Goal: Transaction & Acquisition: Purchase product/service

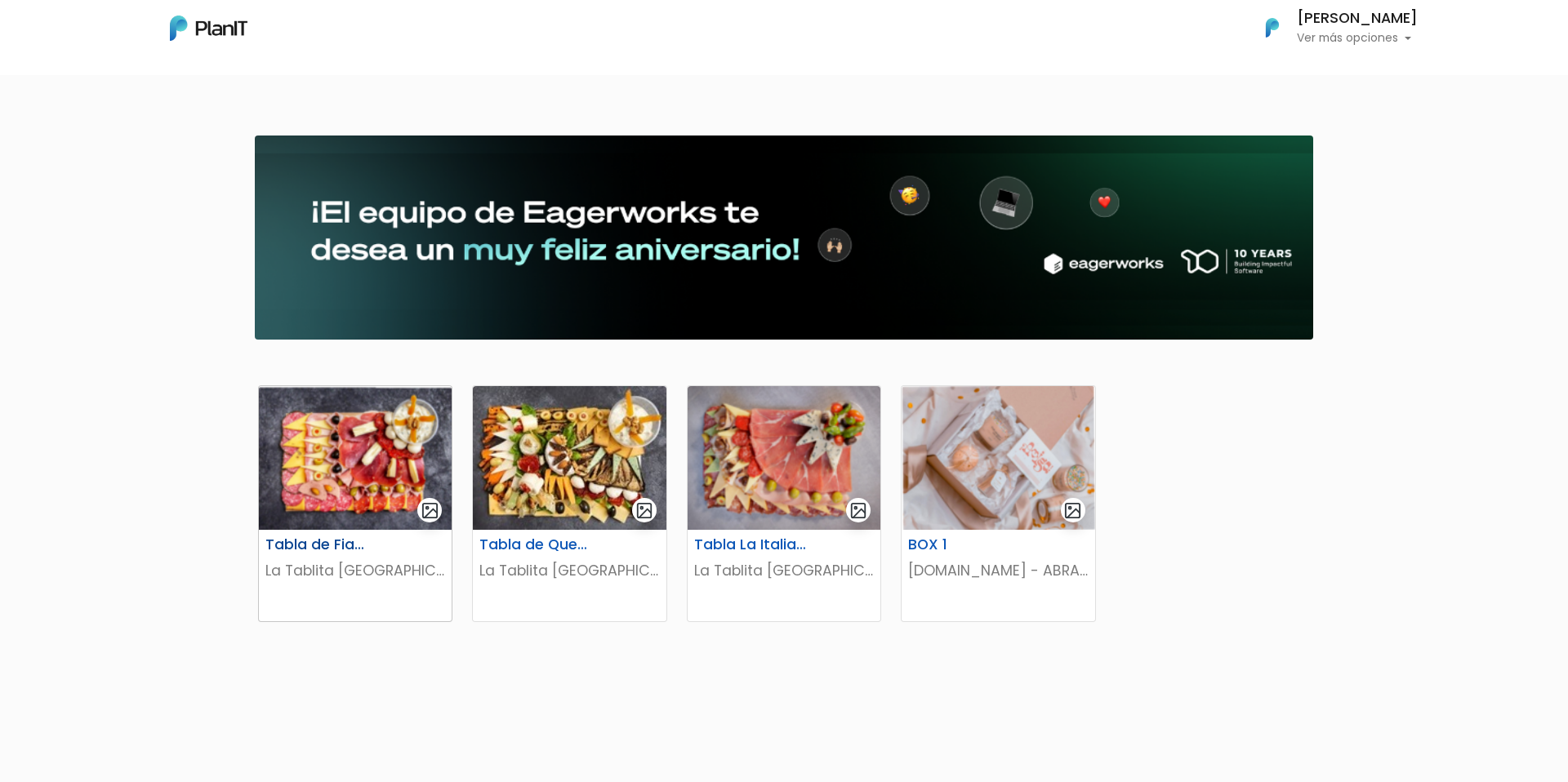
click at [419, 444] on img at bounding box center [355, 457] width 193 height 143
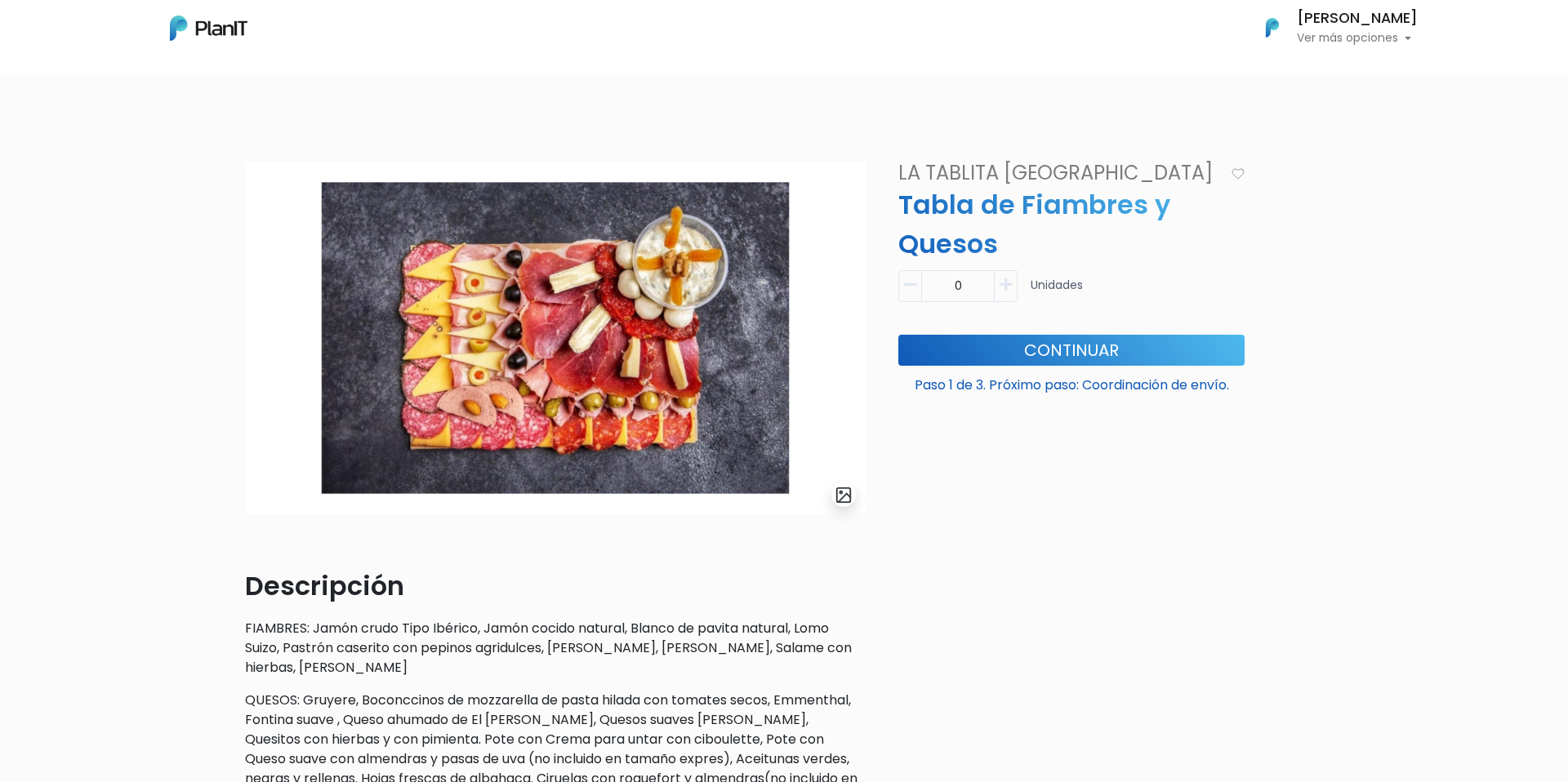
click at [1005, 286] on icon "button" at bounding box center [1005, 285] width 12 height 15
type input "1"
click at [1037, 349] on button "Continuar" at bounding box center [1071, 350] width 346 height 31
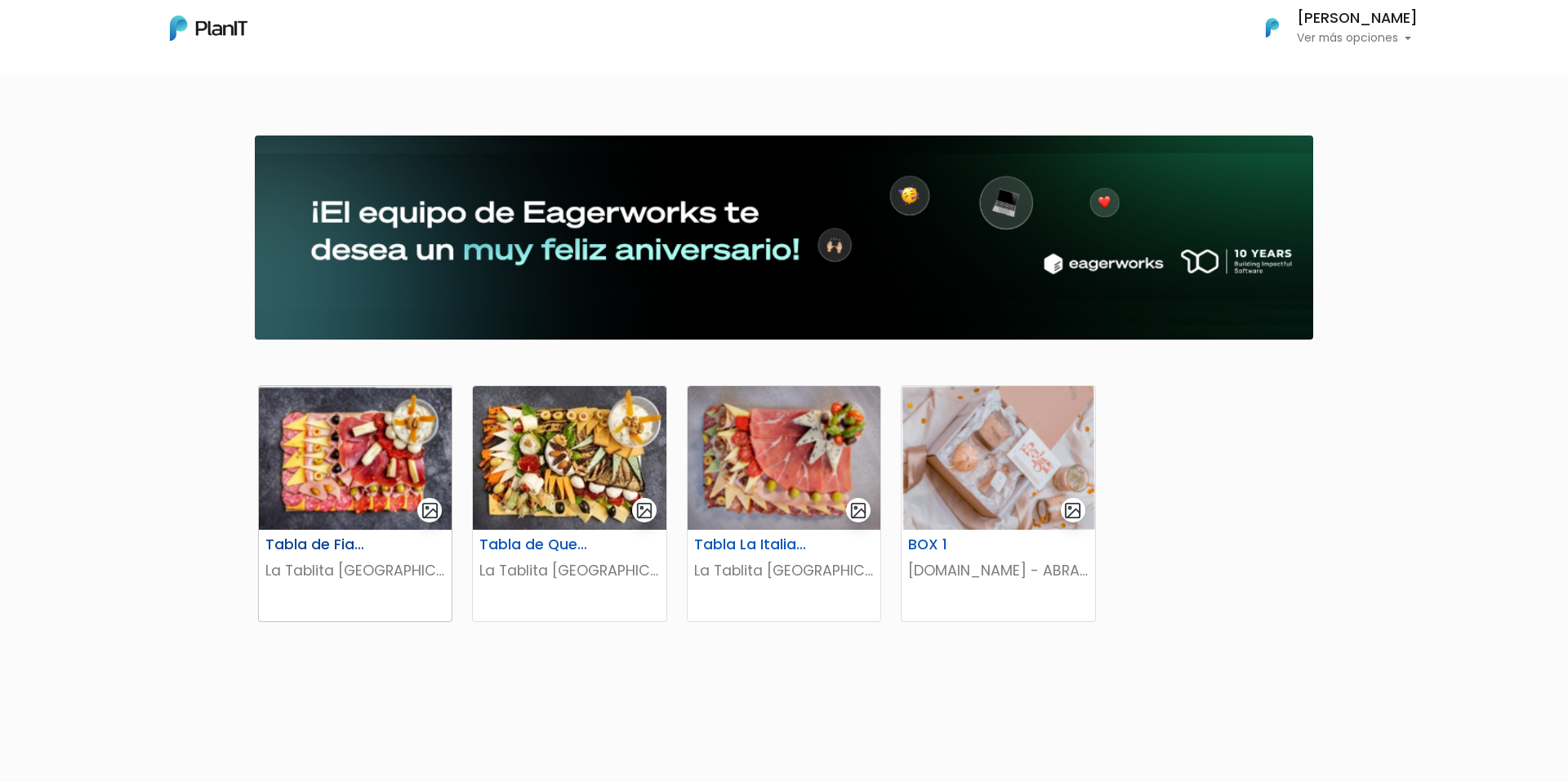
click at [387, 434] on img at bounding box center [355, 457] width 193 height 143
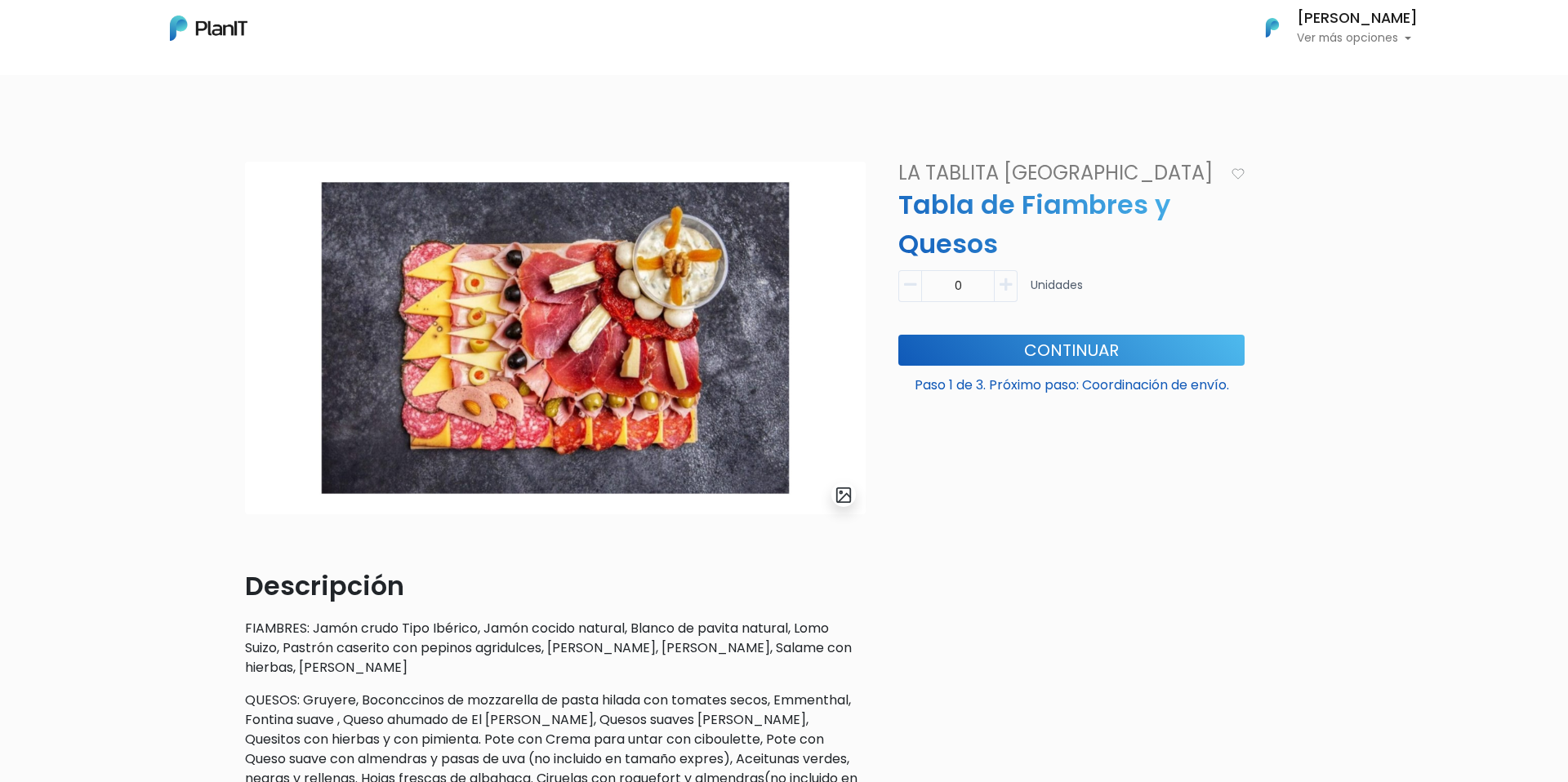
click at [995, 286] on button "button" at bounding box center [1006, 286] width 23 height 32
type input "1"
click at [1060, 362] on button "Continuar" at bounding box center [1071, 350] width 346 height 31
click at [1057, 343] on button "Continuar" at bounding box center [1071, 350] width 346 height 31
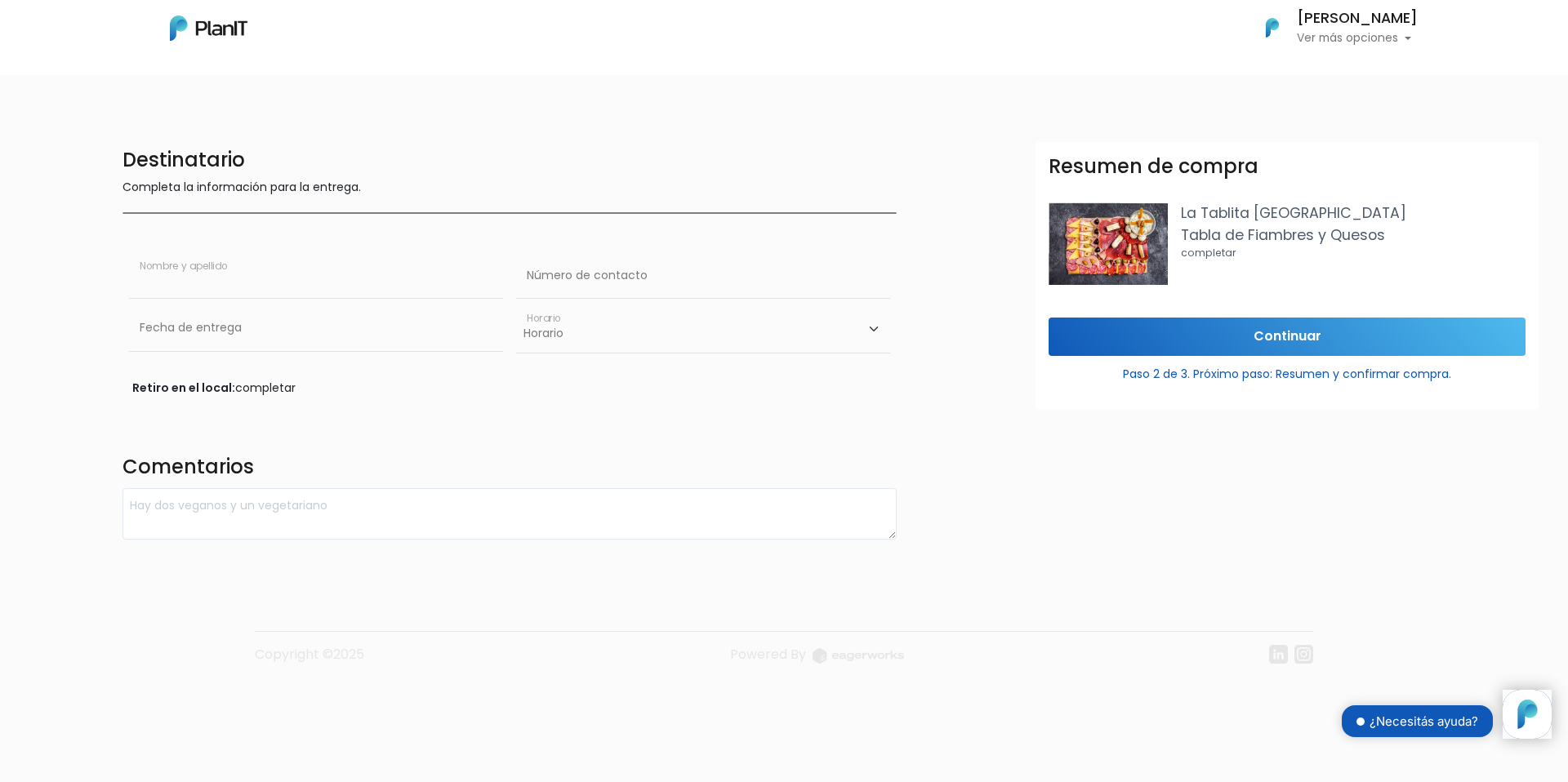
click at [289, 282] on input "text" at bounding box center [316, 276] width 374 height 46
type input "[PERSON_NAME]"
type input "1167958069"
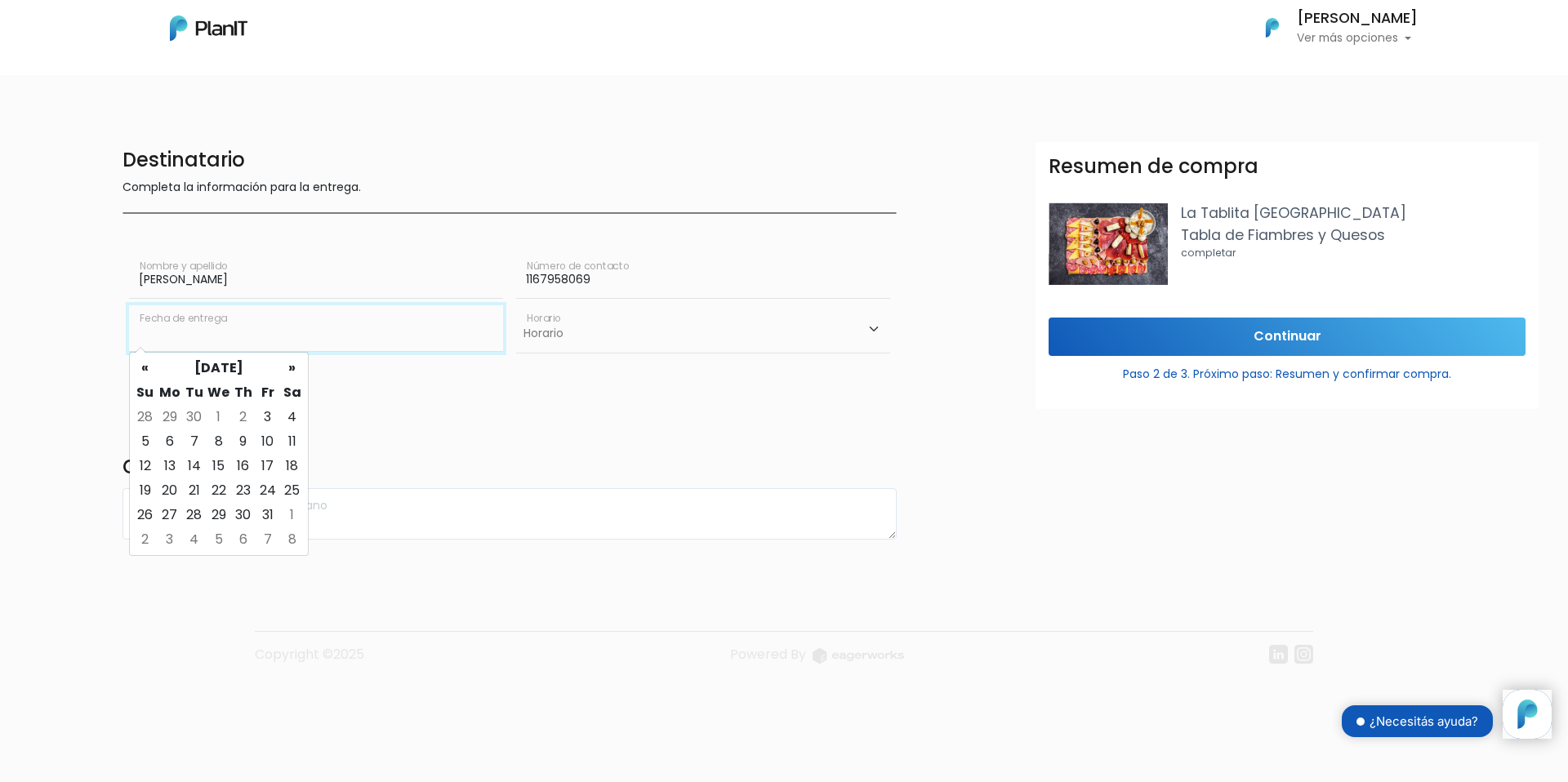
click at [305, 340] on input "text" at bounding box center [316, 328] width 374 height 46
click at [570, 424] on div "Destinatario Completa la información para la entrega. [PERSON_NAME] Nombre y ap…" at bounding box center [509, 340] width 794 height 398
click at [590, 281] on input "1167958069" at bounding box center [703, 276] width 374 height 46
click at [419, 306] on input "text" at bounding box center [316, 328] width 374 height 46
click at [514, 382] on div "Retiro en el local: completar" at bounding box center [509, 388] width 754 height 17
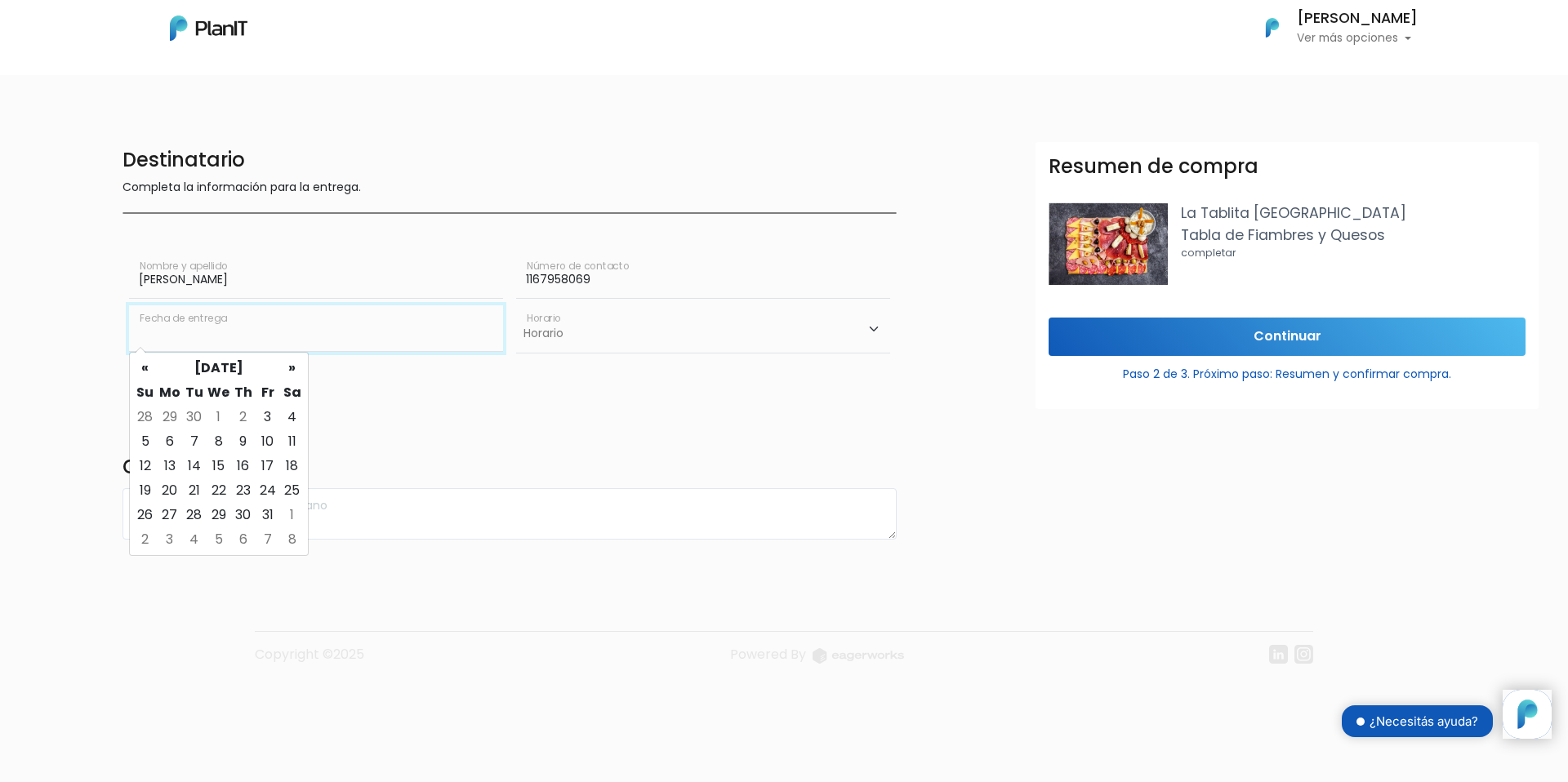
click at [386, 344] on input "text" at bounding box center [316, 328] width 374 height 46
click at [469, 407] on div "Destinatario Completa la información para la entrega. [PERSON_NAME] Nombre y ap…" at bounding box center [509, 340] width 794 height 398
click at [467, 341] on input "text" at bounding box center [316, 328] width 374 height 46
